Goal: Task Accomplishment & Management: Manage account settings

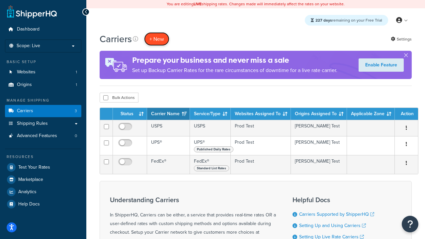
click at [157, 39] on button "+ New" at bounding box center [156, 39] width 25 height 14
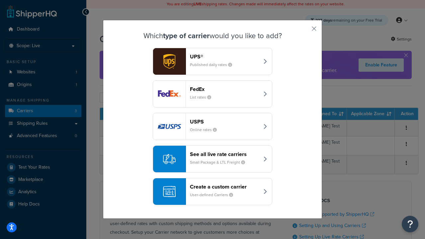
click at [224, 89] on header "FedEx" at bounding box center [224, 89] width 69 height 6
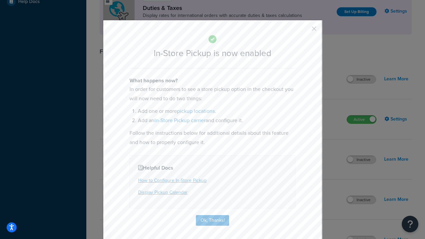
click at [304, 31] on button "button" at bounding box center [304, 31] width 2 height 2
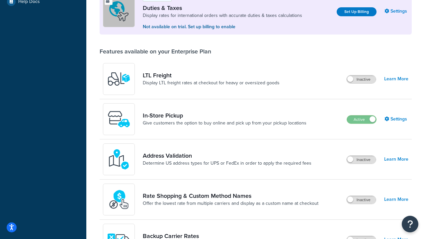
scroll to position [202, 0]
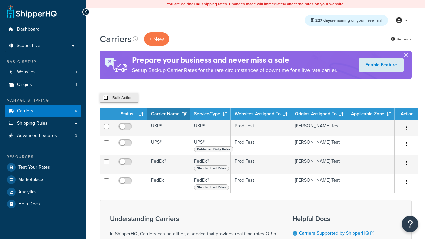
click at [105, 98] on input "checkbox" at bounding box center [105, 97] width 5 height 5
checkbox input "true"
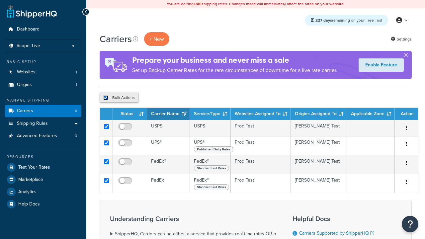
checkbox input "true"
click at [0, 0] on button "Delete" at bounding box center [0, 0] width 0 height 0
